Goal: Task Accomplishment & Management: Manage account settings

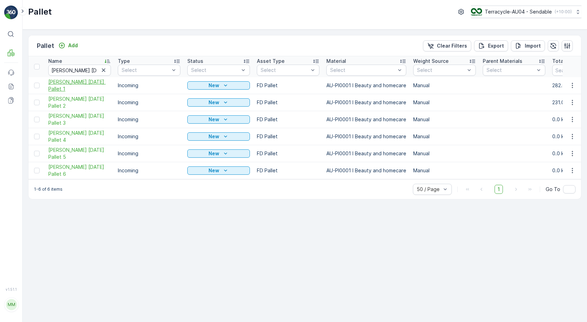
click at [67, 86] on span "[PERSON_NAME] [DATE] Pallet 1" at bounding box center [79, 86] width 63 height 14
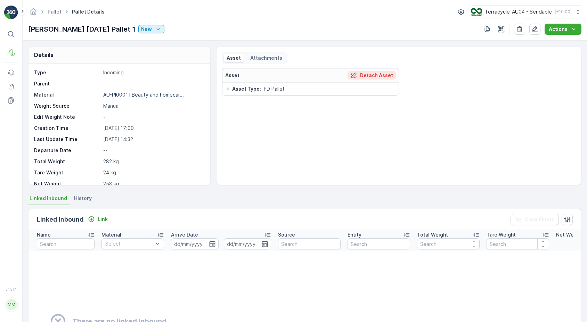
click at [368, 74] on p "Detach Asset" at bounding box center [376, 75] width 33 height 7
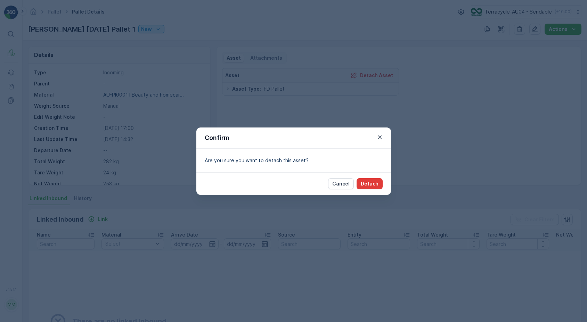
click at [373, 180] on p "Detach" at bounding box center [370, 183] width 18 height 7
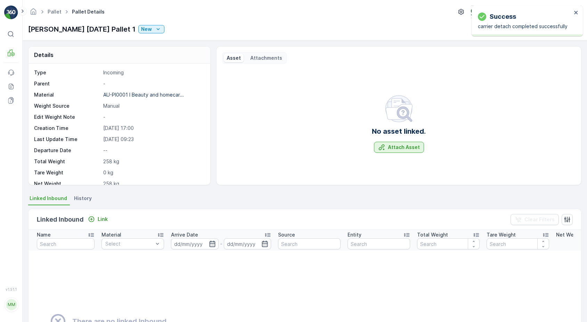
click at [397, 150] on p "Attach Asset" at bounding box center [404, 147] width 32 height 7
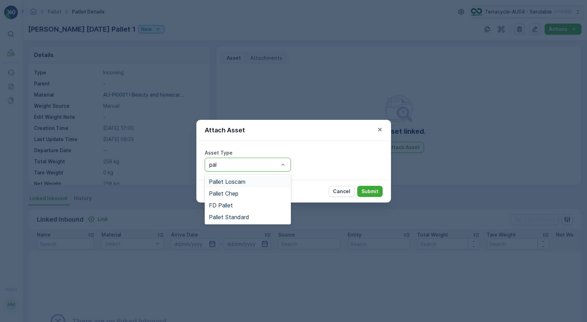
type input "pall"
click at [226, 220] on span "Pallet Standard" at bounding box center [229, 217] width 40 height 6
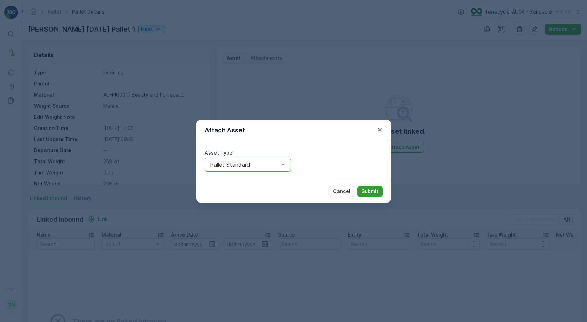
click at [379, 190] on button "Submit" at bounding box center [369, 191] width 25 height 11
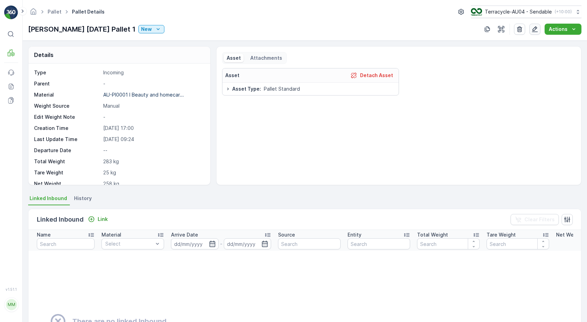
click at [534, 30] on icon "button" at bounding box center [534, 29] width 7 height 7
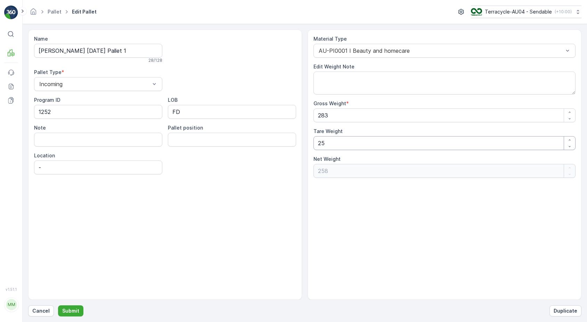
click at [331, 146] on Weight "25" at bounding box center [445, 143] width 262 height 14
type Weight "2"
type Weight "281"
type Weight "24"
type Weight "259"
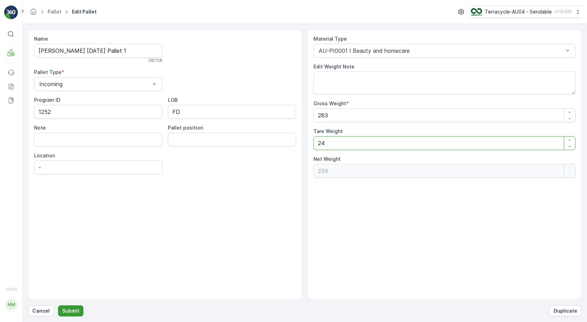
type Weight "24"
click at [75, 308] on p "Submit" at bounding box center [70, 311] width 17 height 7
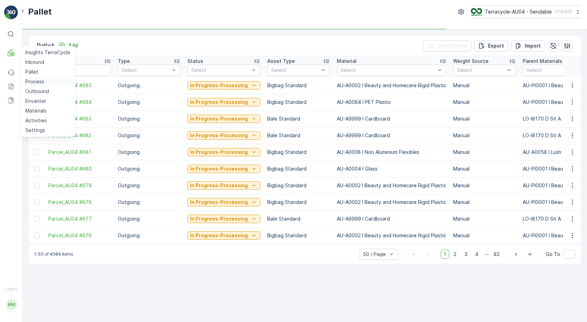
click at [38, 83] on p "Process" at bounding box center [34, 81] width 19 height 7
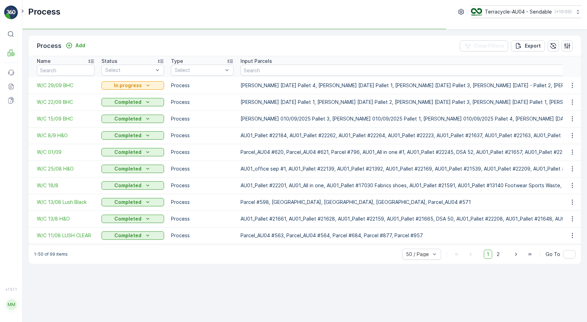
click at [53, 89] on td "W/C 29/09 BHC" at bounding box center [64, 85] width 70 height 17
click at [54, 87] on span "W/C 29/09 BHC" at bounding box center [66, 85] width 58 height 7
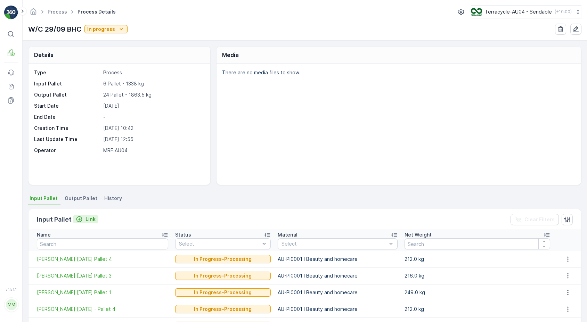
click at [86, 219] on p "Link" at bounding box center [91, 219] width 10 height 7
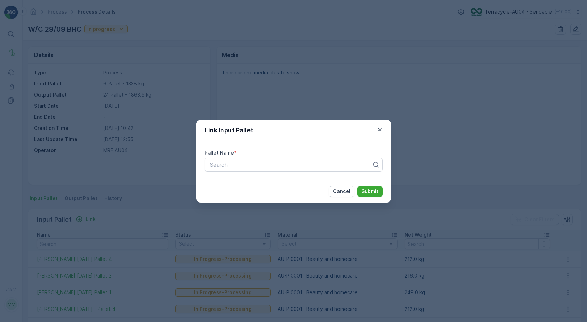
click at [174, 67] on div "Link Input Pallet Pallet Name * Search Cancel Submit" at bounding box center [293, 161] width 587 height 322
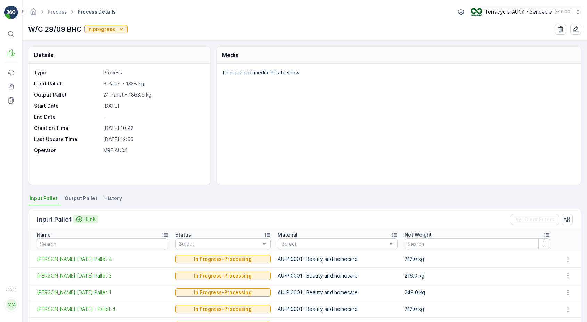
click at [80, 220] on icon "Link" at bounding box center [79, 219] width 7 height 7
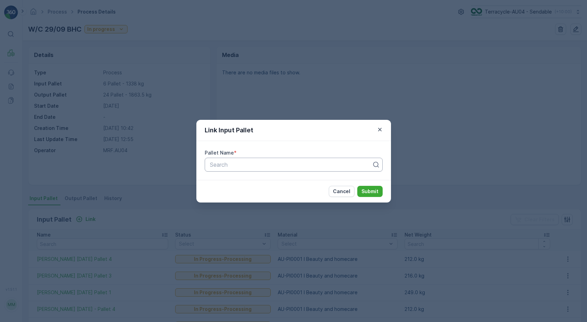
click at [238, 165] on div at bounding box center [290, 165] width 163 height 6
paste input "[PERSON_NAME] [DATE] Pallet 1"
type input "[PERSON_NAME] [DATE] Pallet 1"
click at [331, 179] on div "[PERSON_NAME] [DATE] Pallet 1" at bounding box center [294, 182] width 170 height 6
click at [376, 193] on p "Submit" at bounding box center [369, 191] width 17 height 7
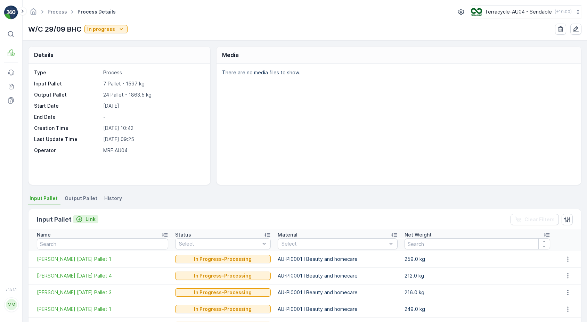
click at [89, 220] on p "Link" at bounding box center [91, 219] width 10 height 7
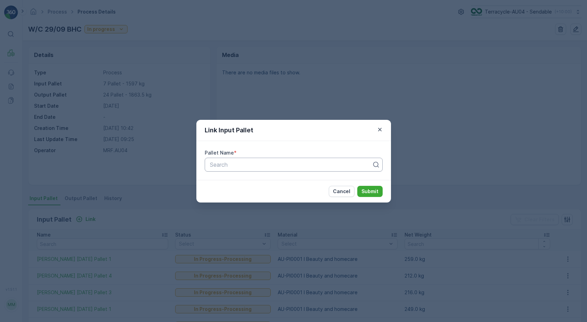
click at [229, 163] on div at bounding box center [290, 165] width 163 height 6
type input "28/08"
click at [244, 170] on div "Search" at bounding box center [294, 165] width 178 height 14
paste input "[PERSON_NAME] [DATE] Pallet 3"
type input "[PERSON_NAME] [DATE] Pallet 3"
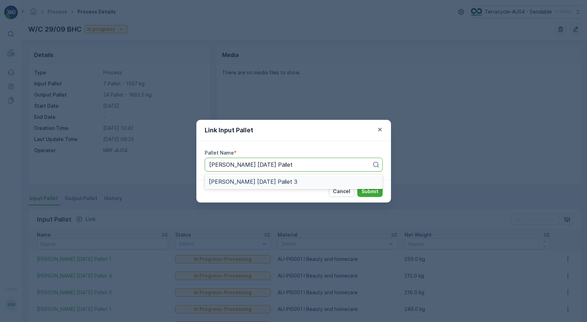
click at [313, 184] on div "[PERSON_NAME] [DATE] Pallet 3" at bounding box center [294, 182] width 170 height 6
click at [366, 191] on p "Submit" at bounding box center [369, 191] width 17 height 7
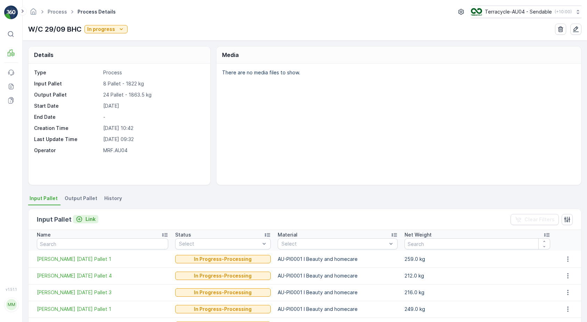
click at [91, 220] on p "Link" at bounding box center [91, 219] width 10 height 7
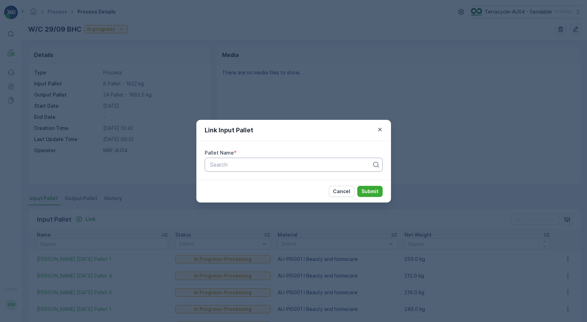
click at [272, 164] on div at bounding box center [290, 165] width 163 height 6
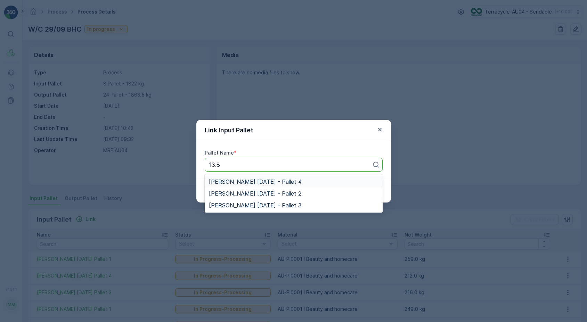
type input "13.8"
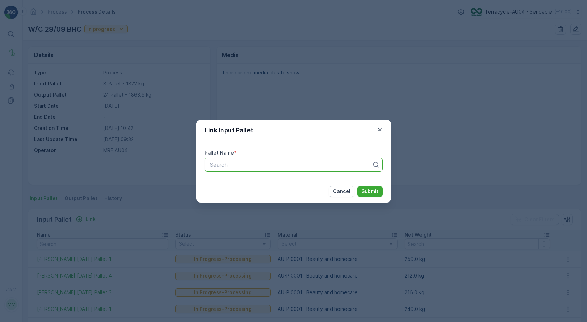
paste input "[PERSON_NAME] [DATE] - Pallet 1"
type input "[PERSON_NAME] [DATE] - Pallet 1"
click at [275, 180] on span "[PERSON_NAME] [DATE] - Pallet 1" at bounding box center [255, 182] width 92 height 6
click at [376, 194] on p "Submit" at bounding box center [369, 191] width 17 height 7
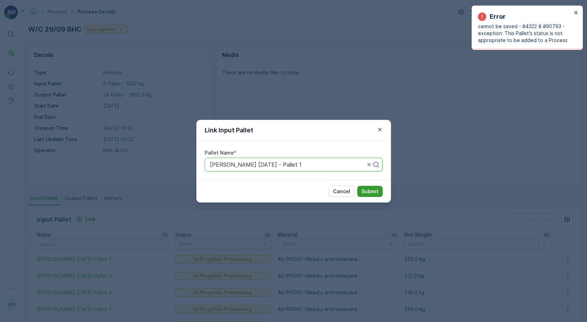
click at [369, 194] on p "Submit" at bounding box center [369, 191] width 17 height 7
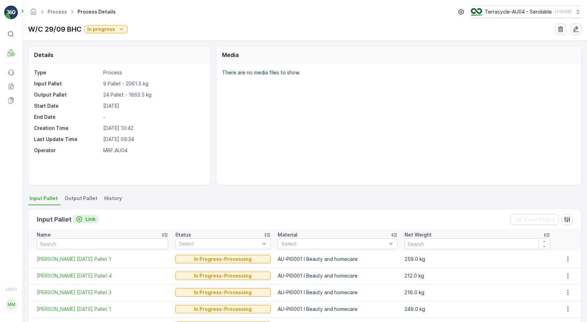
click at [88, 221] on p "Link" at bounding box center [91, 219] width 10 height 7
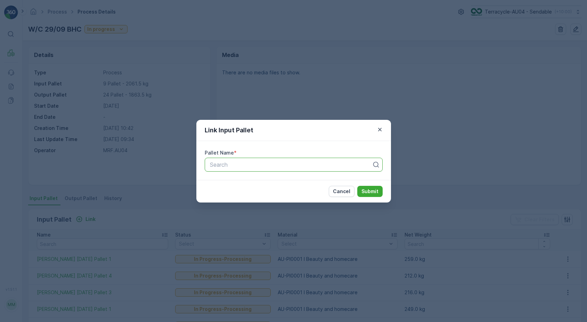
click at [266, 163] on div at bounding box center [290, 165] width 163 height 6
paste input "[PERSON_NAME] [DATE] Pallet 2"
type input "[PERSON_NAME] [DATE] Pallet 2"
click at [289, 182] on div "[PERSON_NAME] [DATE] Pallet 2" at bounding box center [294, 182] width 170 height 6
click at [364, 191] on p "Submit" at bounding box center [369, 191] width 17 height 7
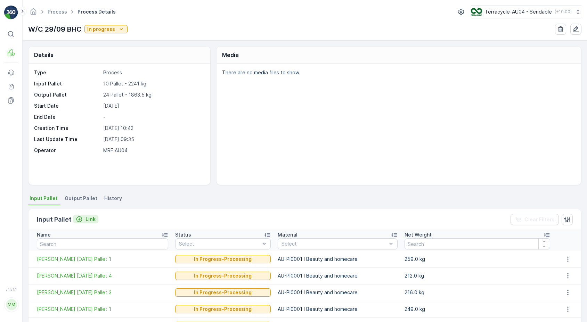
click at [88, 219] on p "Link" at bounding box center [91, 219] width 10 height 7
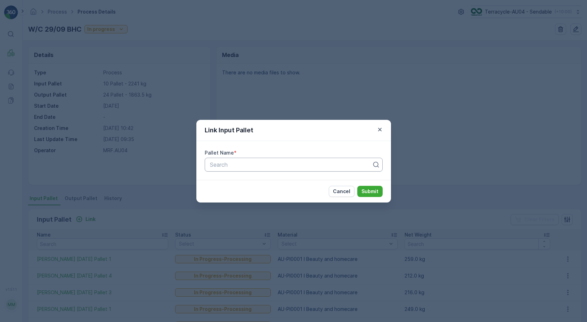
click at [254, 167] on div at bounding box center [290, 165] width 163 height 6
type input "o"
type input "coreo"
click at [261, 180] on span "[PERSON_NAME] - Coreo audit - [DATE]" at bounding box center [262, 182] width 107 height 6
click at [377, 192] on p "Submit" at bounding box center [369, 191] width 17 height 7
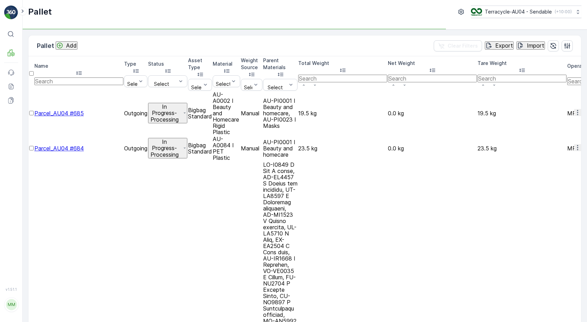
click at [95, 78] on input "text" at bounding box center [78, 82] width 89 height 8
type input "01/10"
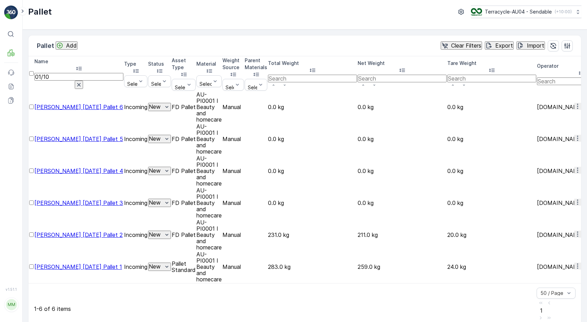
click at [170, 263] on div "New" at bounding box center [160, 266] width 22 height 7
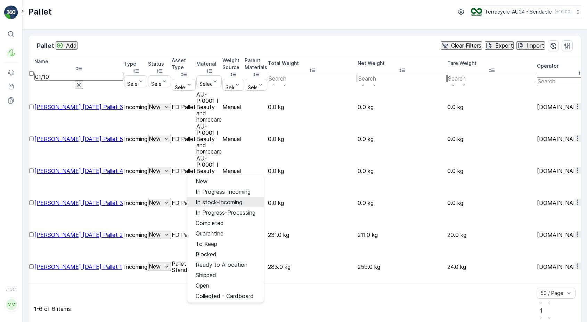
click at [218, 201] on span "In stock-Incoming" at bounding box center [219, 202] width 47 height 6
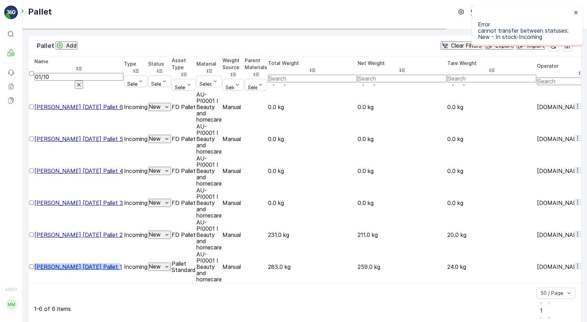
drag, startPoint x: 43, startPoint y: 167, endPoint x: 70, endPoint y: 175, distance: 27.4
copy span "[PERSON_NAME] [DATE] Pallet 1"
click at [161, 263] on p "New" at bounding box center [155, 266] width 12 height 6
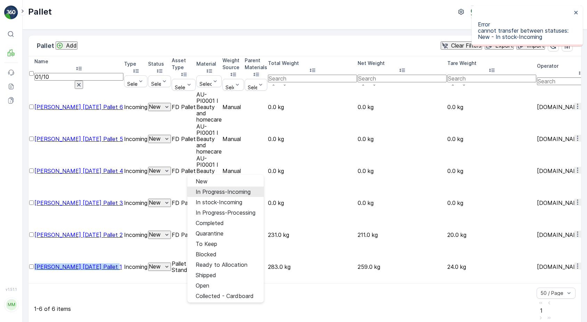
click at [216, 191] on span "In Progress-Incoming" at bounding box center [223, 192] width 55 height 6
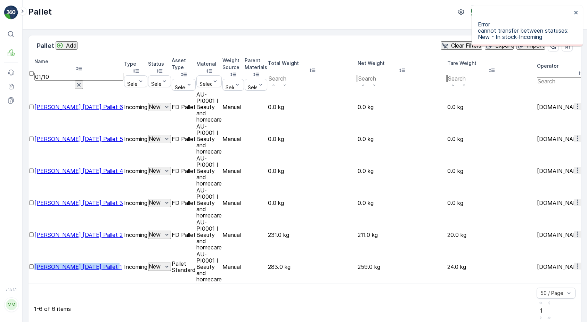
click at [170, 263] on icon "New" at bounding box center [166, 266] width 7 height 7
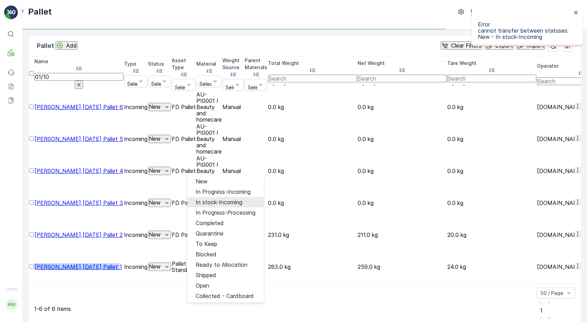
click at [214, 201] on span "In stock-Incoming" at bounding box center [219, 202] width 47 height 6
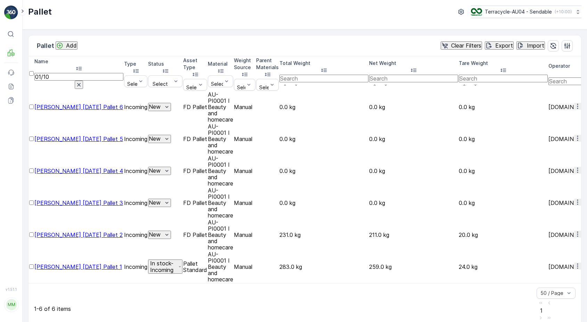
drag, startPoint x: 79, startPoint y: 74, endPoint x: 40, endPoint y: 74, distance: 38.2
drag, startPoint x: 70, startPoint y: 72, endPoint x: 48, endPoint y: 71, distance: 22.6
click at [48, 73] on input "01/10" at bounding box center [78, 77] width 89 height 8
paste input "[PERSON_NAME] [DATE] - Pallet 1"
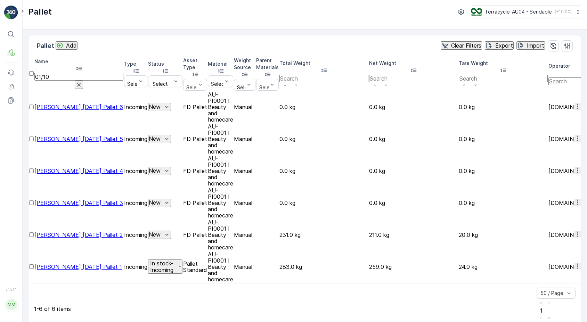
type input "[PERSON_NAME] [DATE] - Pallet 1"
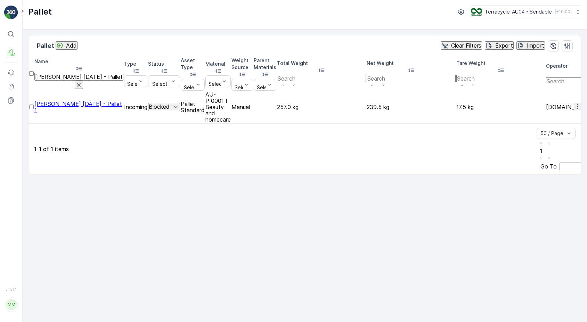
click at [179, 104] on div "Blocked" at bounding box center [164, 107] width 31 height 7
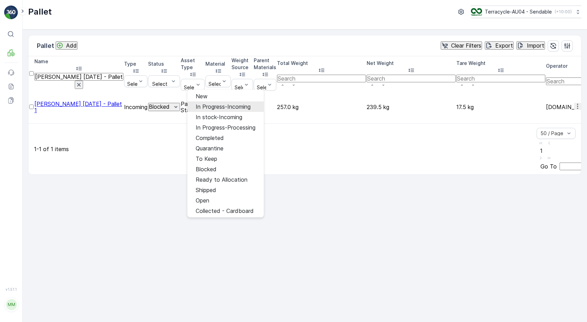
click at [221, 109] on div "In Progress-Incoming" at bounding box center [223, 107] width 55 height 6
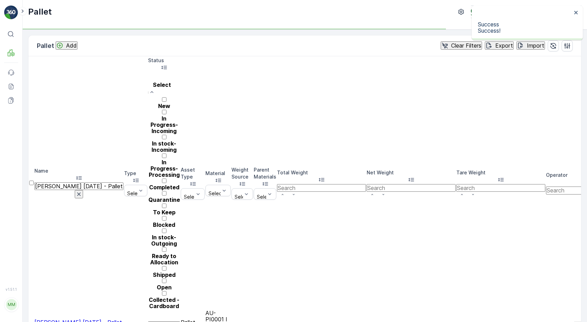
click at [180, 57] on th "Status New, 1 of 13. 13 results available. Use Up and Down to choose options, p…" at bounding box center [164, 183] width 32 height 252
click at [211, 47] on div "Pallet Add Clear Filters Export Import" at bounding box center [305, 45] width 553 height 21
click at [159, 114] on div "Name FD Mecca 13.8.25 - Pallet 1 Type Select Status In Progress-Incoming, 2 of …" at bounding box center [305, 199] width 553 height 286
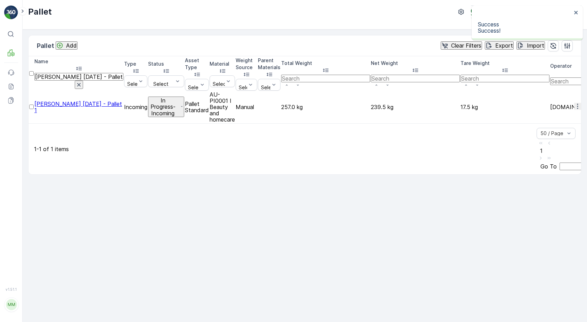
click at [184, 97] on button "In Progress-Incoming" at bounding box center [166, 107] width 36 height 21
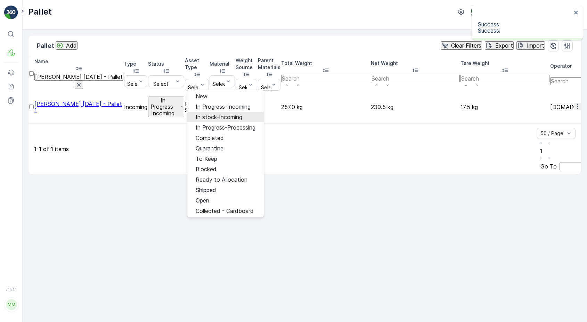
click at [226, 118] on span "In stock-Incoming" at bounding box center [219, 117] width 47 height 6
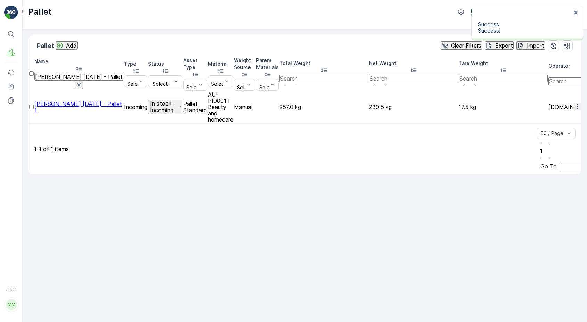
click at [82, 81] on icon "button" at bounding box center [78, 84] width 7 height 7
click at [83, 78] on input "text" at bounding box center [78, 82] width 89 height 8
type input "20/08"
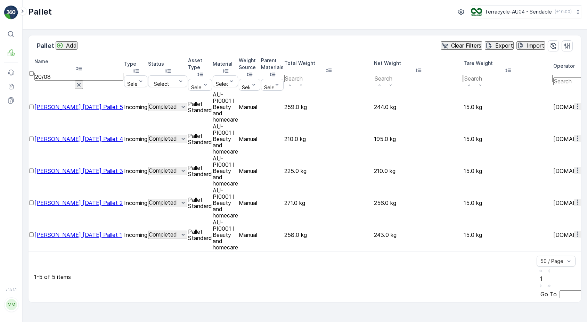
click at [57, 73] on input "20/08" at bounding box center [78, 77] width 89 height 8
type input "28/08"
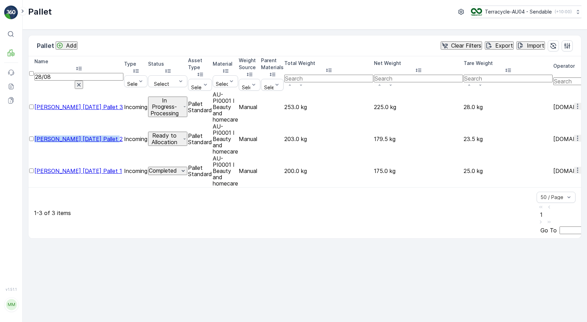
drag, startPoint x: 44, startPoint y: 97, endPoint x: 82, endPoint y: 106, distance: 39.3
copy span "[PERSON_NAME] [DATE] Pallet 2"
click at [187, 132] on div "Ready to Allocation" at bounding box center [168, 138] width 38 height 13
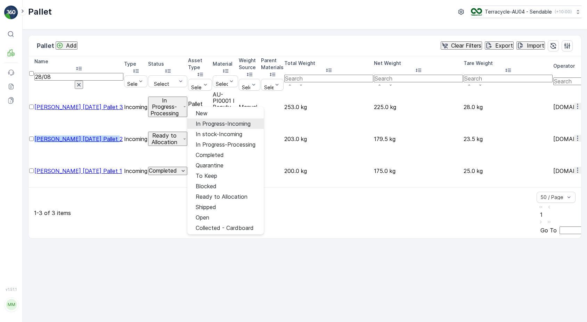
click at [226, 122] on span "In Progress-Incoming" at bounding box center [223, 124] width 55 height 6
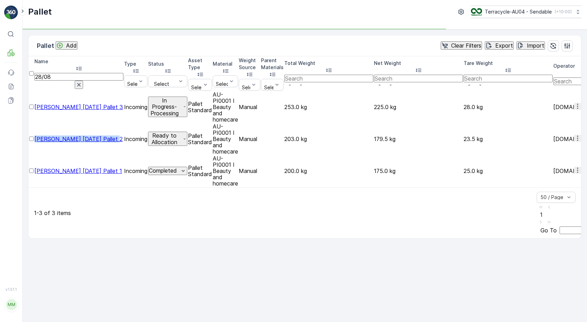
click at [180, 132] on p "Ready to Allocation" at bounding box center [164, 138] width 31 height 13
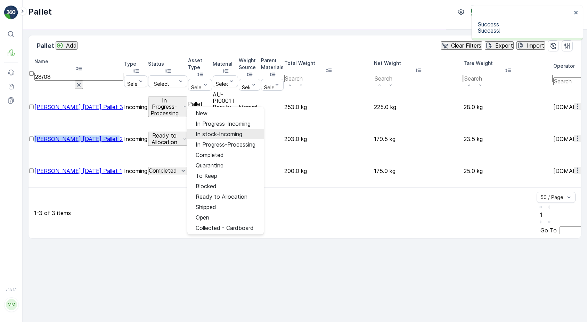
click at [228, 131] on span "In stock-Incoming" at bounding box center [219, 134] width 47 height 6
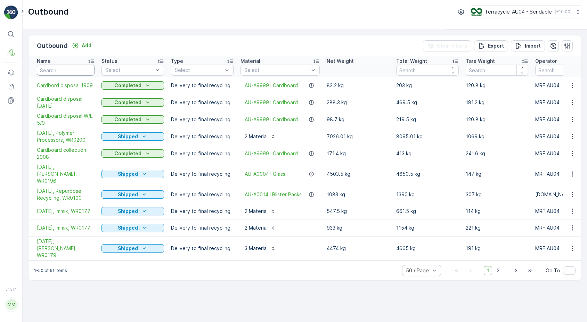
click at [65, 71] on input "text" at bounding box center [66, 70] width 58 height 11
type input "stock"
click at [68, 67] on input "stock" at bounding box center [66, 70] width 58 height 11
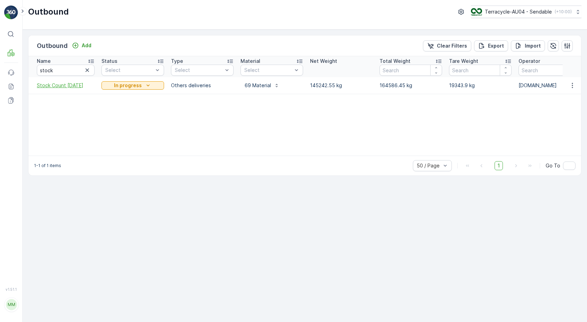
click at [67, 86] on span "Stock Count April 2025" at bounding box center [66, 85] width 58 height 7
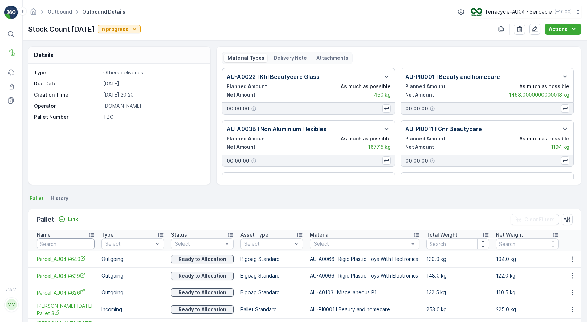
click at [61, 244] on input "text" at bounding box center [66, 243] width 58 height 11
type input "28/08"
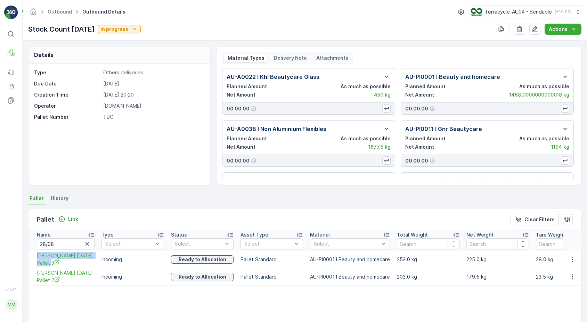
scroll to position [0, 41]
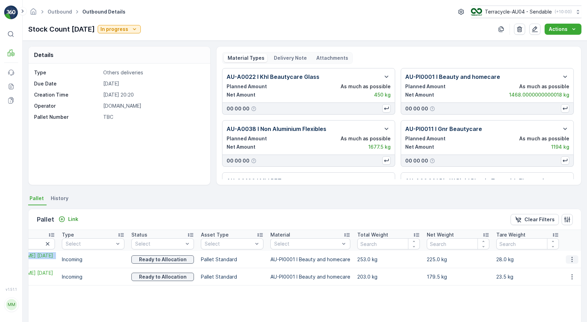
click at [572, 260] on icon "button" at bounding box center [572, 259] width 7 height 7
click at [568, 285] on span "Unlink Pallet" at bounding box center [558, 282] width 28 height 7
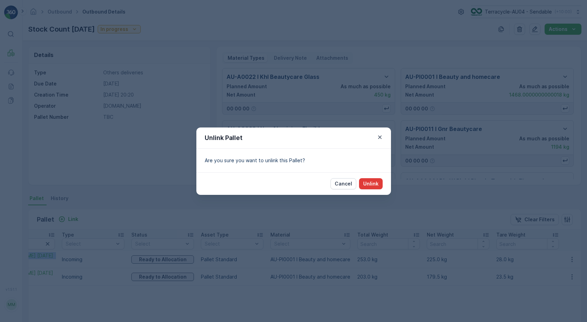
click at [379, 186] on button "Unlink" at bounding box center [371, 183] width 24 height 11
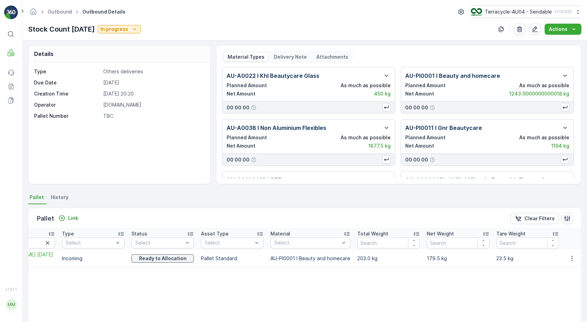
scroll to position [0, 0]
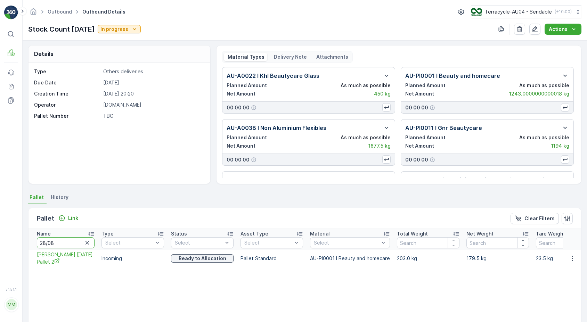
drag, startPoint x: 67, startPoint y: 242, endPoint x: 20, endPoint y: 226, distance: 49.6
click at [20, 228] on div "⌘B MRF Events Reports Documents v 1.51.1 MM MRF.AU04 monika.tur@terracycle.com …" at bounding box center [293, 161] width 587 height 322
type input "13.8"
drag, startPoint x: 34, startPoint y: 254, endPoint x: 65, endPoint y: 265, distance: 33.0
click at [65, 265] on td "[PERSON_NAME] [DATE] - Pallet 1" at bounding box center [64, 258] width 70 height 17
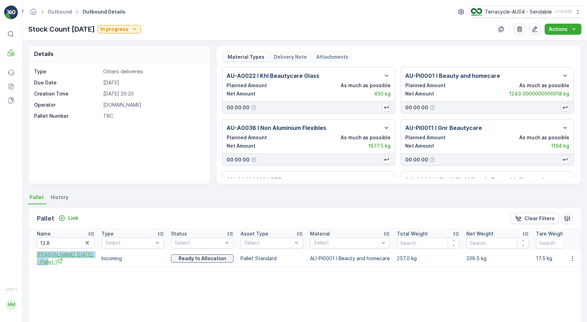
copy span "[PERSON_NAME] [DATE] - Pallet 1"
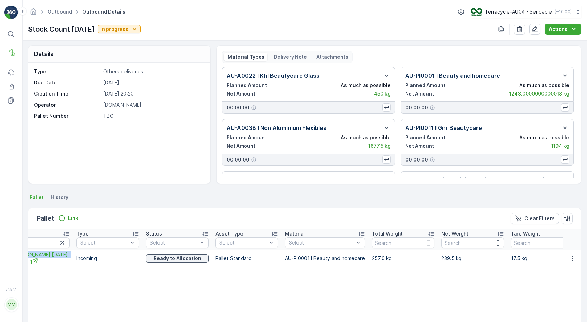
scroll to position [0, 41]
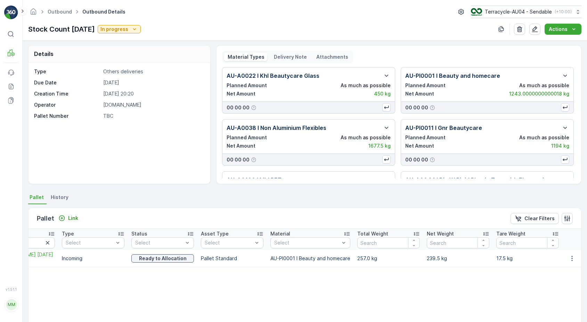
click at [572, 251] on td at bounding box center [571, 258] width 19 height 17
click at [572, 261] on icon "button" at bounding box center [572, 258] width 7 height 7
click at [561, 283] on span "Unlink Pallet" at bounding box center [558, 281] width 28 height 7
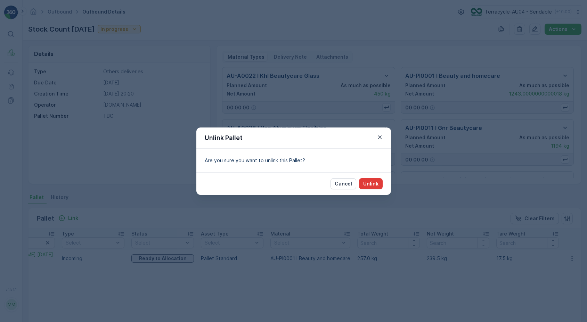
click at [368, 179] on button "Unlink" at bounding box center [371, 183] width 24 height 11
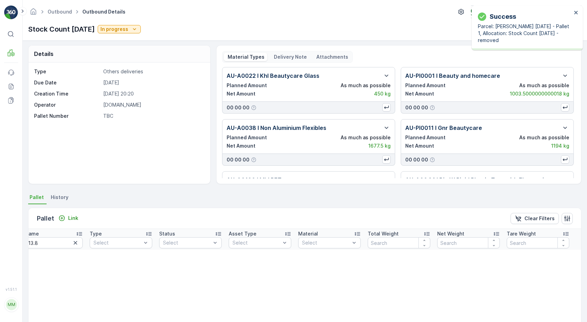
scroll to position [0, 14]
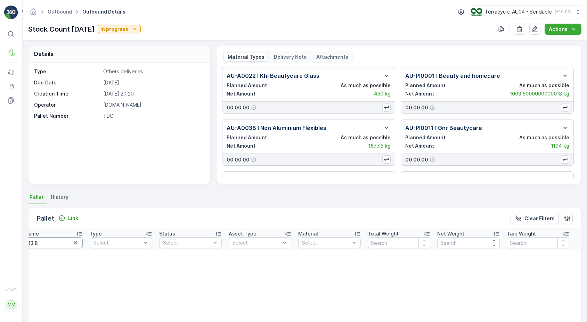
drag, startPoint x: 47, startPoint y: 241, endPoint x: -6, endPoint y: 241, distance: 53.2
click at [0, 241] on html "⌘B MRF Events Reports Documents v 1.51.1 MM MRF.AU04 monika.tur@terracycle.com …" at bounding box center [293, 161] width 587 height 322
paste input "[PERSON_NAME] [DATE] Pallet 2"
type input "[PERSON_NAME] [DATE] Pallet 2"
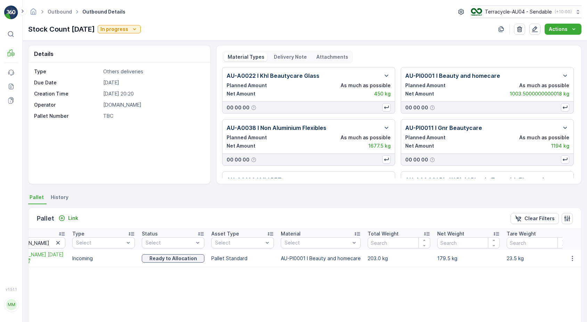
scroll to position [0, 41]
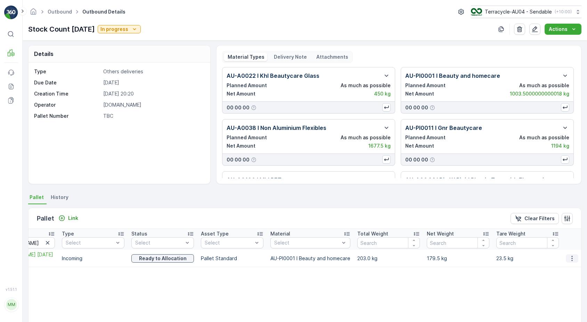
click at [571, 256] on icon "button" at bounding box center [572, 258] width 7 height 7
click at [563, 280] on span "Unlink Pallet" at bounding box center [558, 281] width 28 height 7
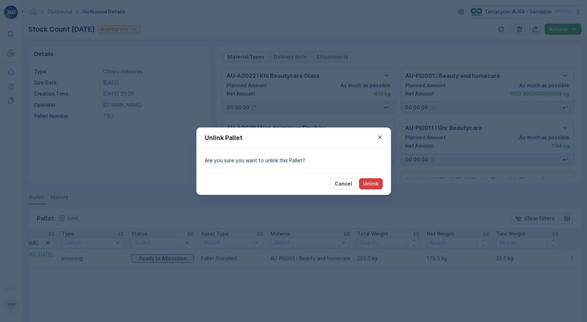
click at [363, 185] on p "Unlink" at bounding box center [370, 183] width 15 height 7
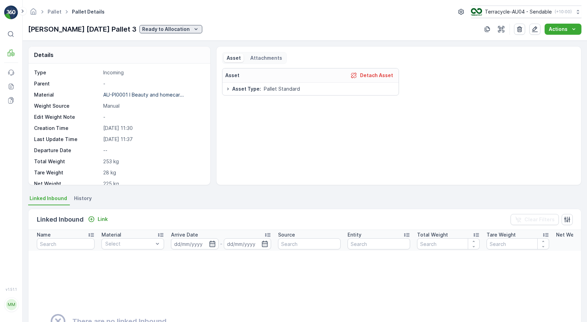
click at [178, 28] on p "Ready to Allocation" at bounding box center [166, 29] width 48 height 7
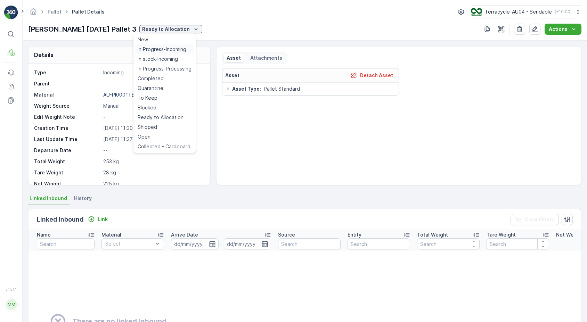
click at [177, 53] on div "In Progress-Incoming" at bounding box center [164, 49] width 59 height 10
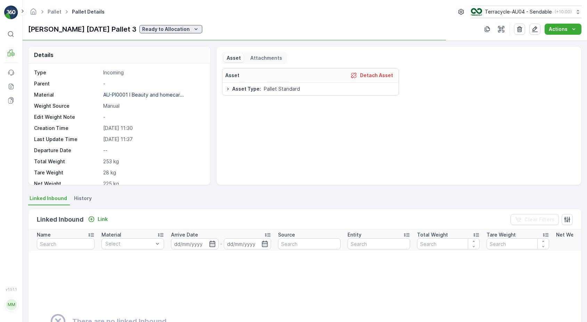
click at [179, 26] on p "Ready to Allocation" at bounding box center [166, 29] width 48 height 7
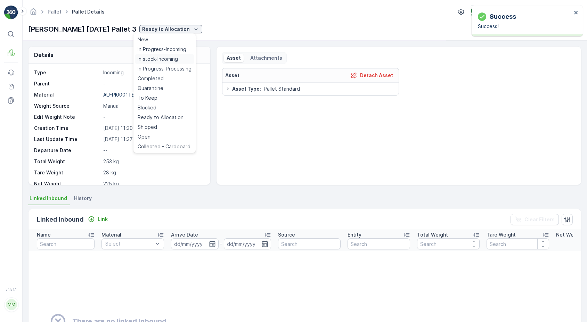
click at [172, 62] on span "In stock-Incoming" at bounding box center [158, 59] width 40 height 7
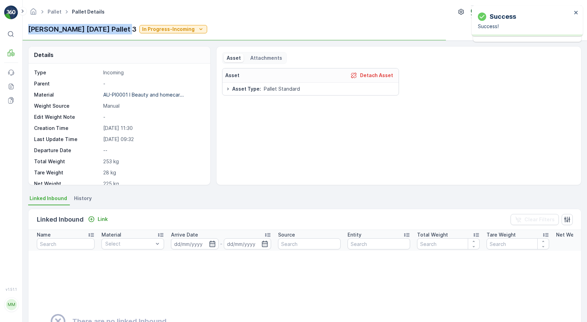
drag, startPoint x: 29, startPoint y: 29, endPoint x: 130, endPoint y: 31, distance: 101.5
click at [130, 31] on p "[PERSON_NAME] [DATE] Pallet 3" at bounding box center [82, 29] width 108 height 10
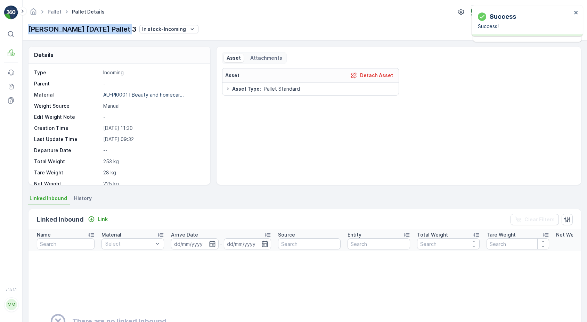
copy p "[PERSON_NAME] [DATE] Pallet 3"
